Goal: Navigation & Orientation: Find specific page/section

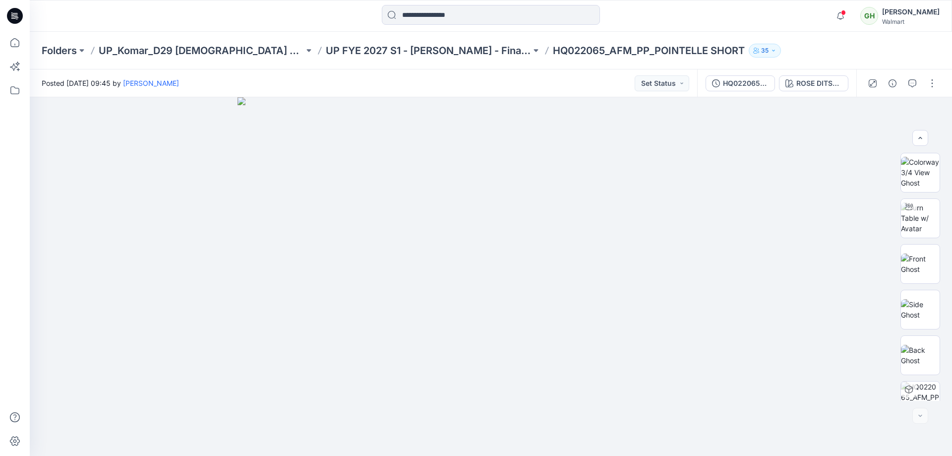
scroll to position [567, 0]
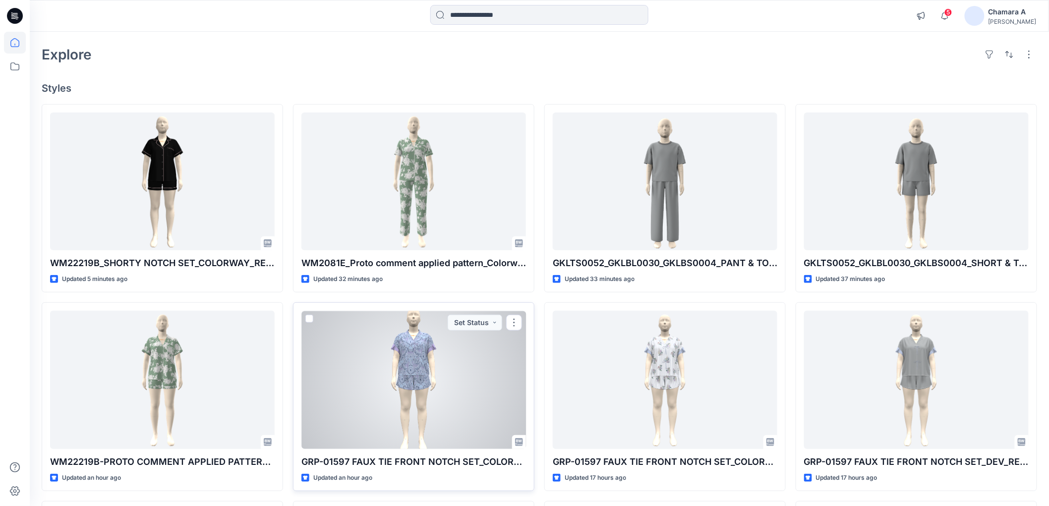
scroll to position [55, 0]
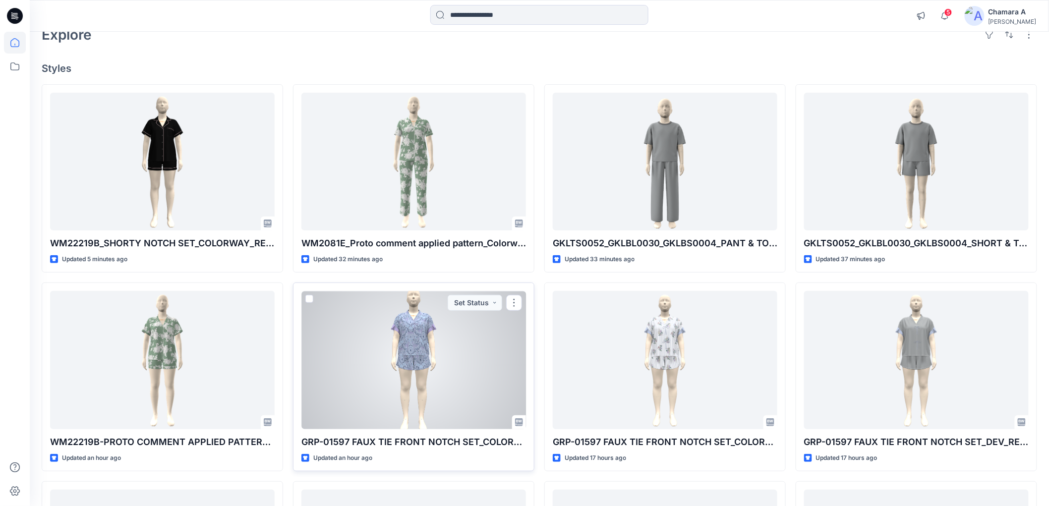
click at [395, 350] on div at bounding box center [413, 360] width 225 height 138
